Goal: Task Accomplishment & Management: Use online tool/utility

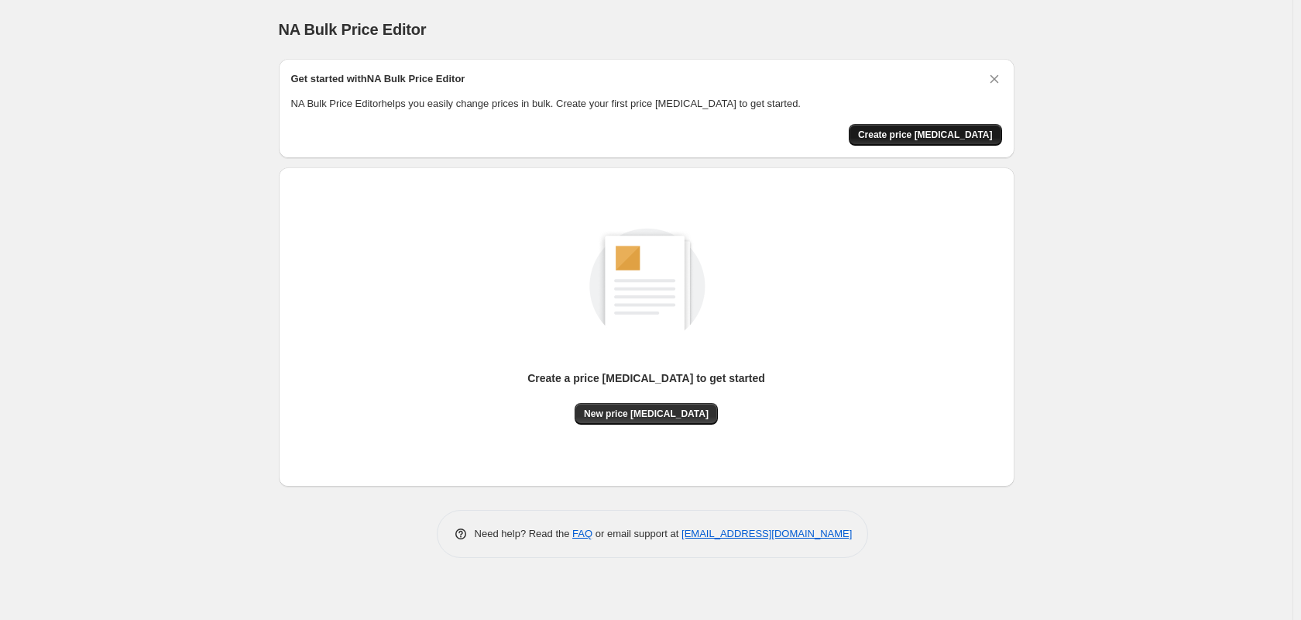
click at [944, 139] on span "Create price [MEDICAL_DATA]" at bounding box center [925, 135] width 135 height 12
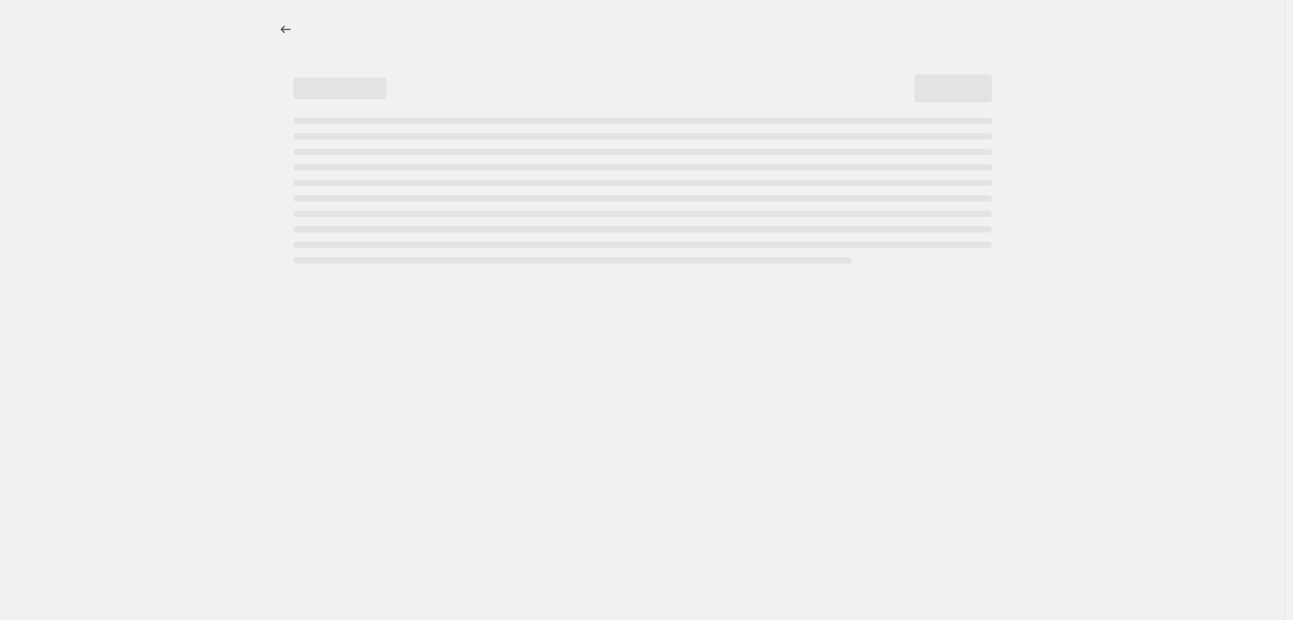
select select "percentage"
